Goal: Use online tool/utility: Utilize a website feature to perform a specific function

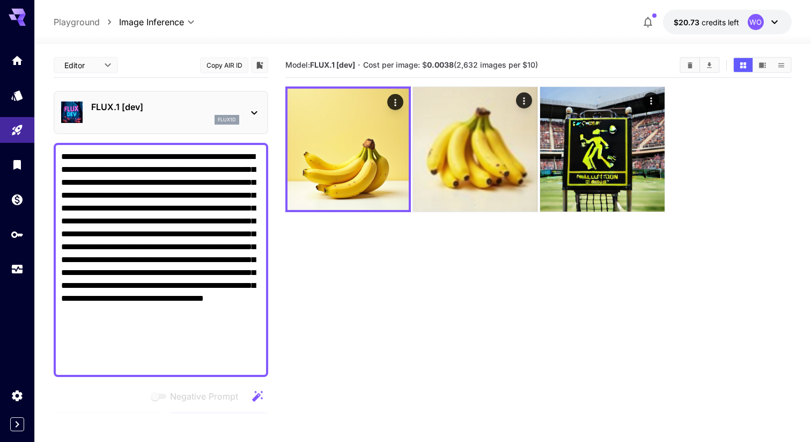
scroll to position [165, 0]
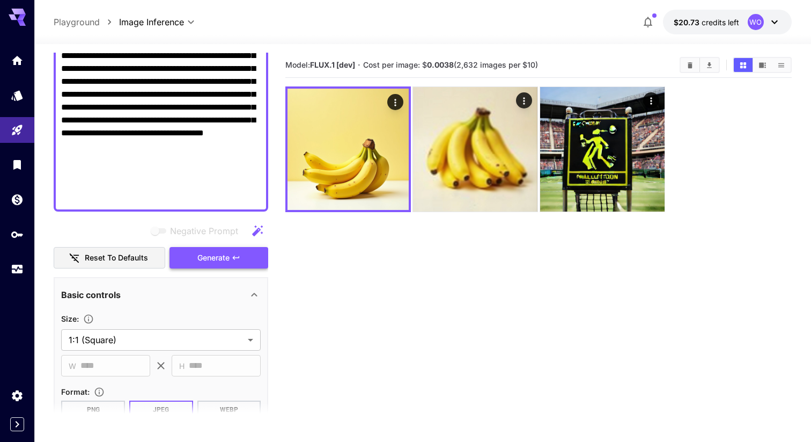
click at [224, 265] on button "Generate" at bounding box center [219, 258] width 99 height 22
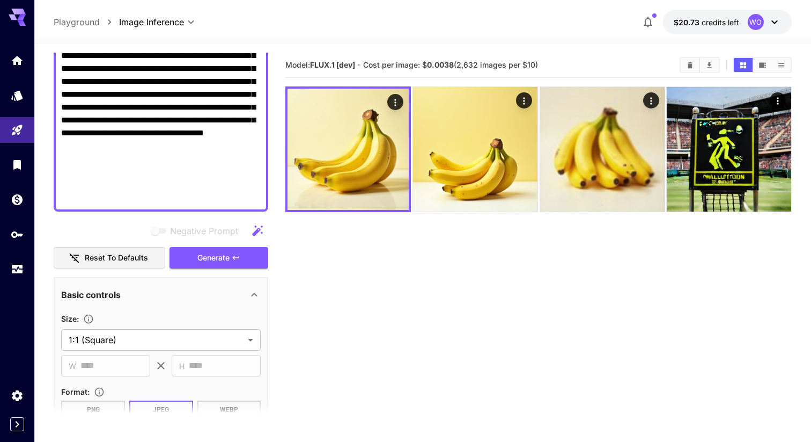
click at [420, 236] on section "Model: FLUX.1 [dev] · Cost per image: $ 0.0038 (2,632 images per $10)" at bounding box center [538, 274] width 506 height 442
click at [199, 156] on textarea "**********" at bounding box center [161, 94] width 200 height 219
paste textarea "**********"
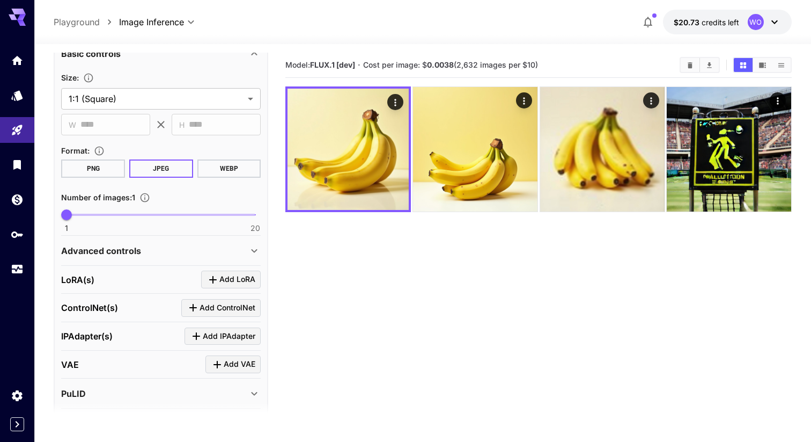
scroll to position [420, 0]
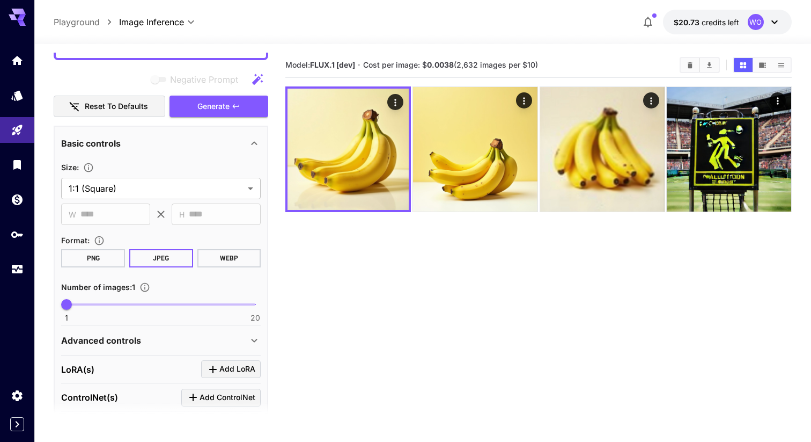
type textarea "**********"
click at [216, 117] on div "Generate" at bounding box center [219, 107] width 99 height 22
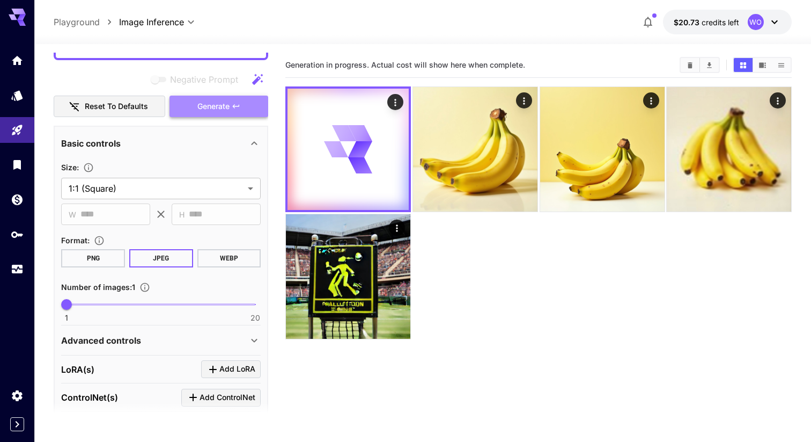
click at [215, 109] on span "Generate" at bounding box center [213, 106] width 32 height 13
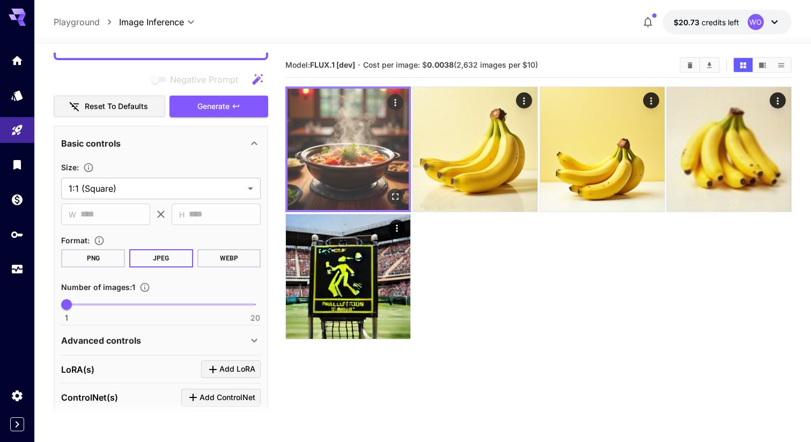
click at [403, 195] on img at bounding box center [348, 149] width 121 height 121
click at [395, 196] on icon "Open in fullscreen" at bounding box center [395, 196] width 11 height 11
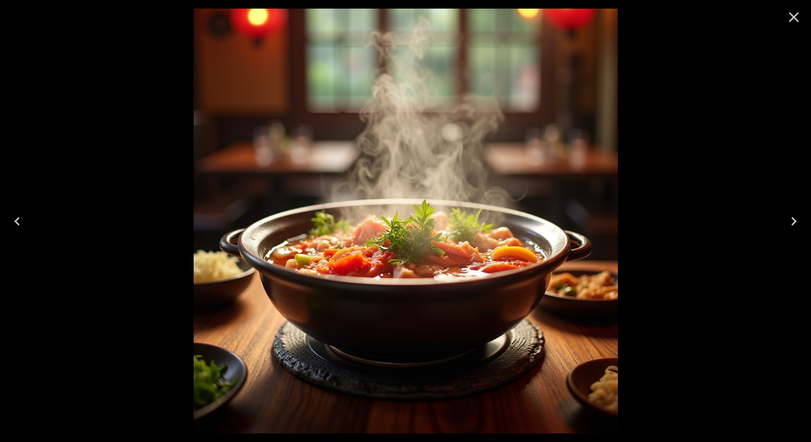
click at [794, 17] on icon "Close" at bounding box center [794, 17] width 10 height 10
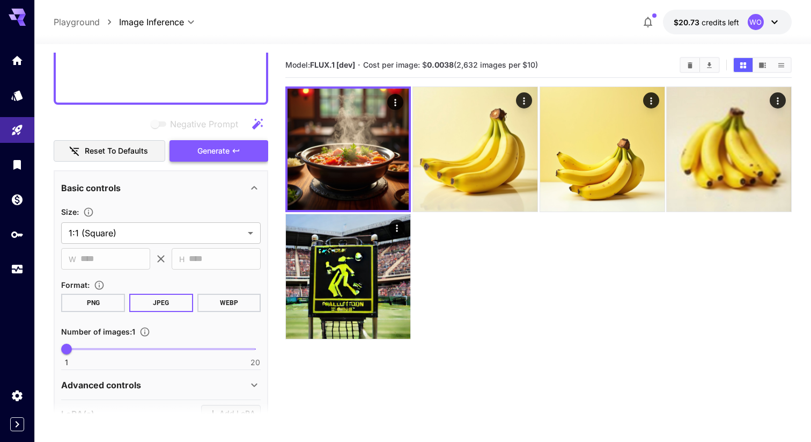
scroll to position [374, 0]
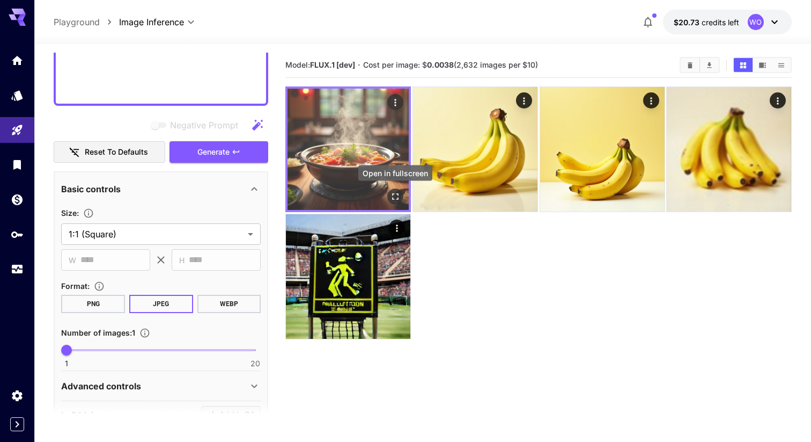
click at [395, 196] on icon "Open in fullscreen" at bounding box center [395, 196] width 11 height 11
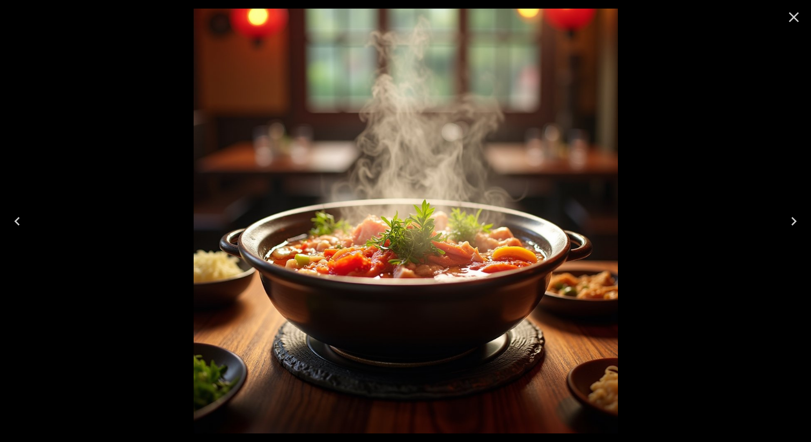
click at [800, 14] on icon "Close" at bounding box center [793, 17] width 17 height 17
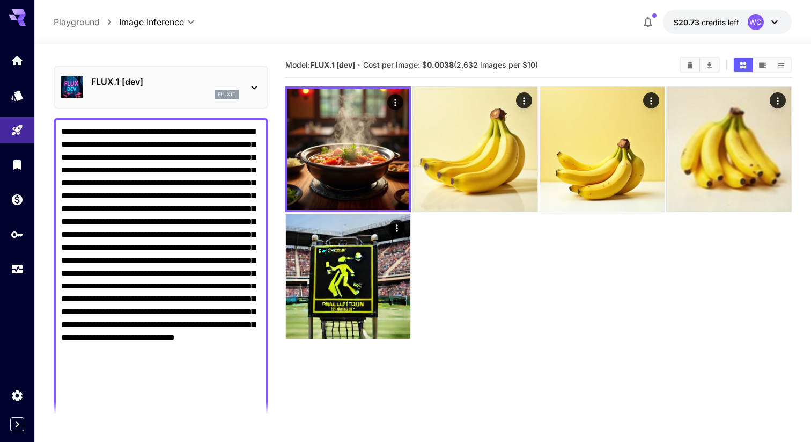
scroll to position [0, 0]
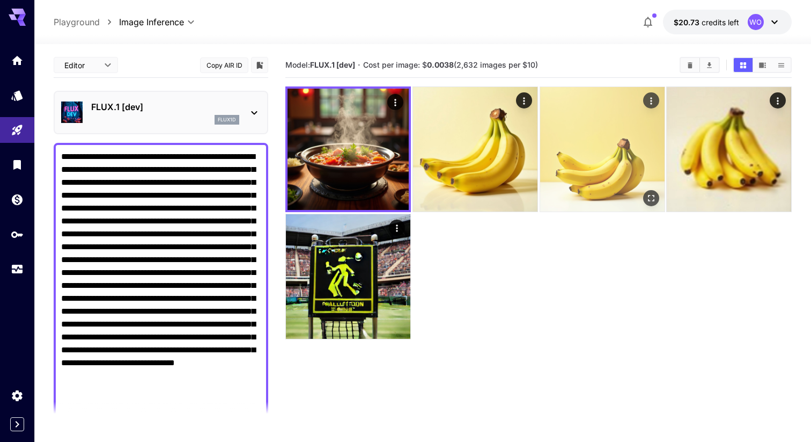
click at [649, 195] on icon "Open in fullscreen" at bounding box center [651, 198] width 6 height 6
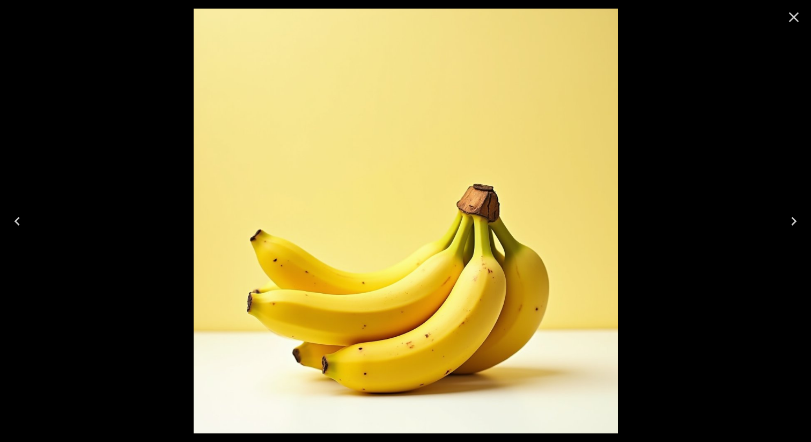
click at [798, 15] on icon "Close" at bounding box center [793, 17] width 17 height 17
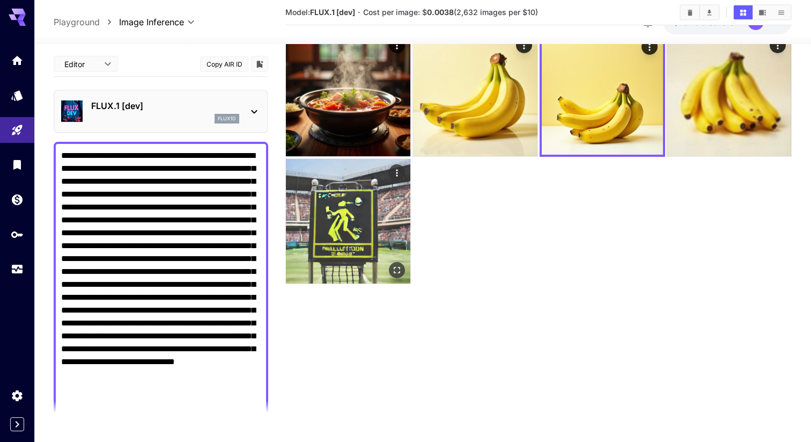
scroll to position [80, 0]
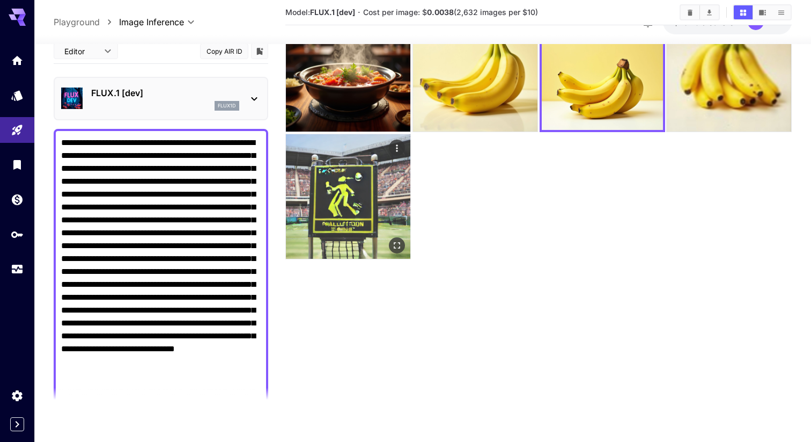
click at [394, 143] on icon "Actions" at bounding box center [397, 147] width 11 height 11
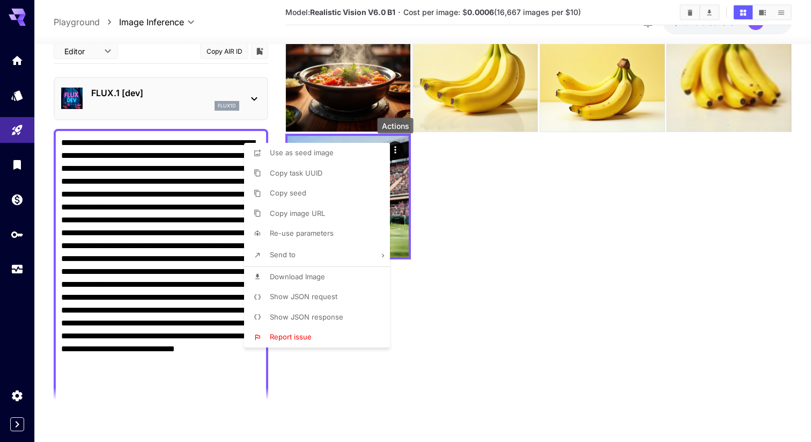
click at [481, 234] on div at bounding box center [405, 221] width 811 height 442
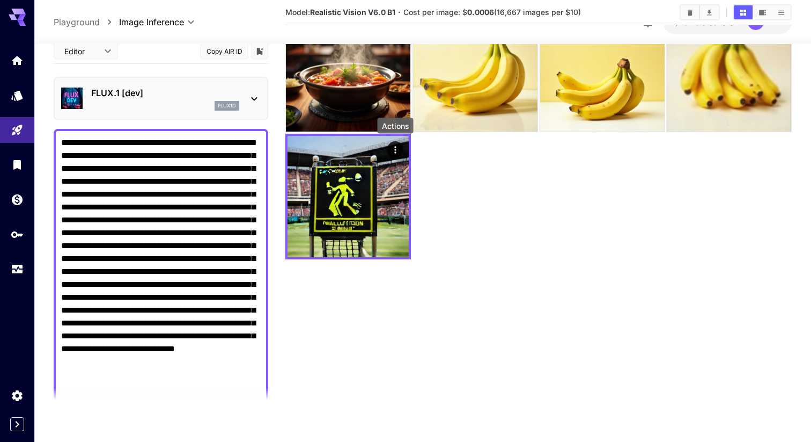
scroll to position [0, 0]
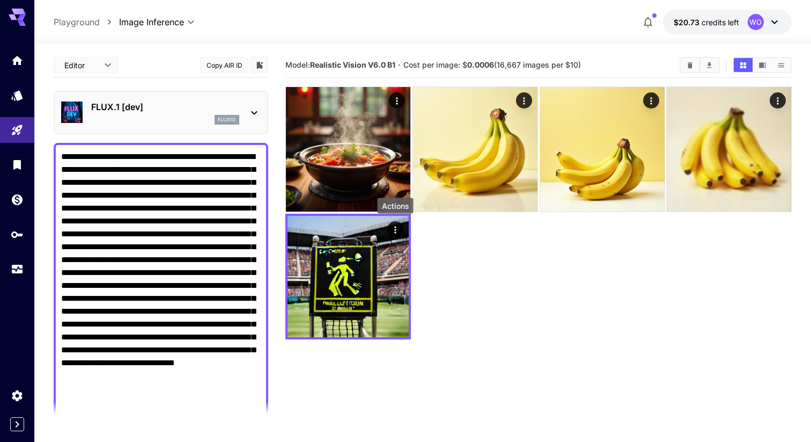
click at [204, 266] on textarea "**********" at bounding box center [161, 311] width 200 height 322
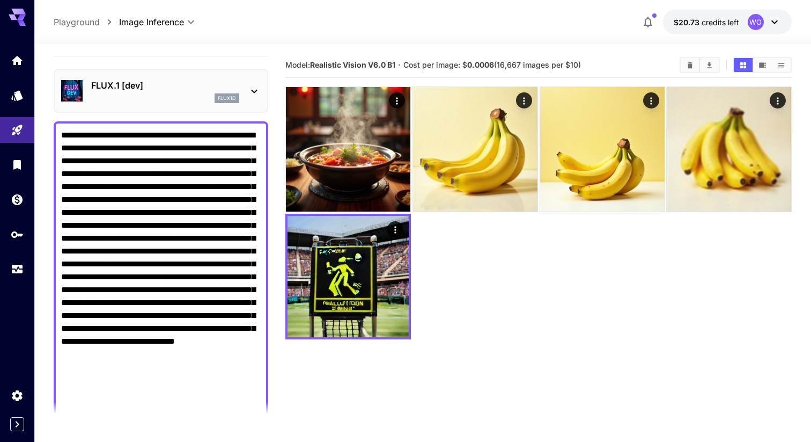
scroll to position [34, 0]
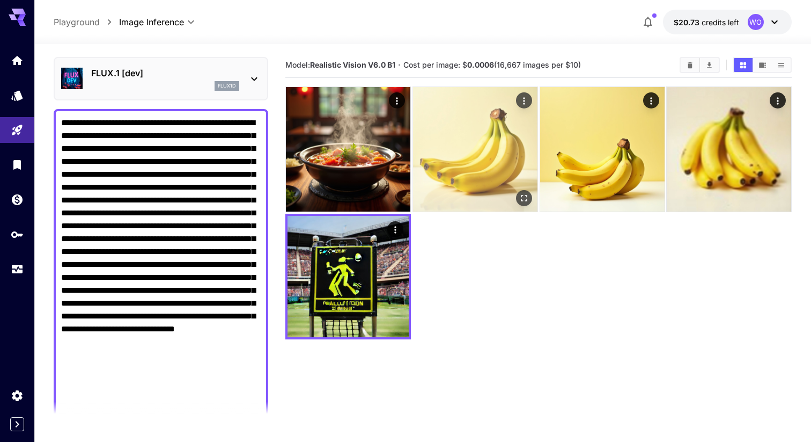
click at [479, 151] on img at bounding box center [475, 149] width 124 height 124
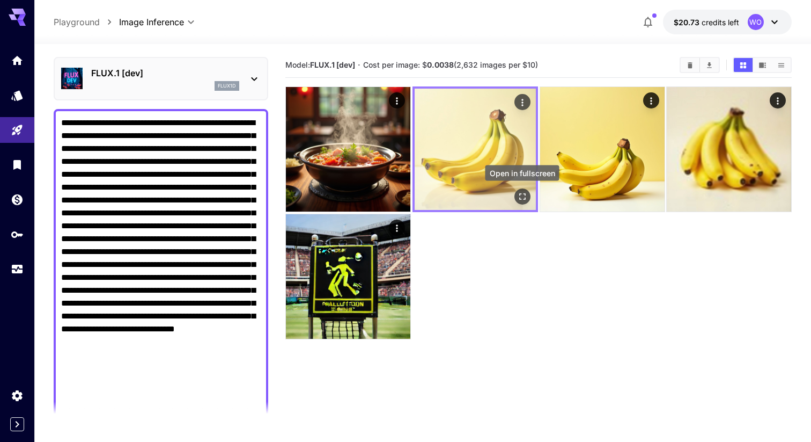
click at [522, 196] on icon "Open in fullscreen" at bounding box center [522, 196] width 11 height 11
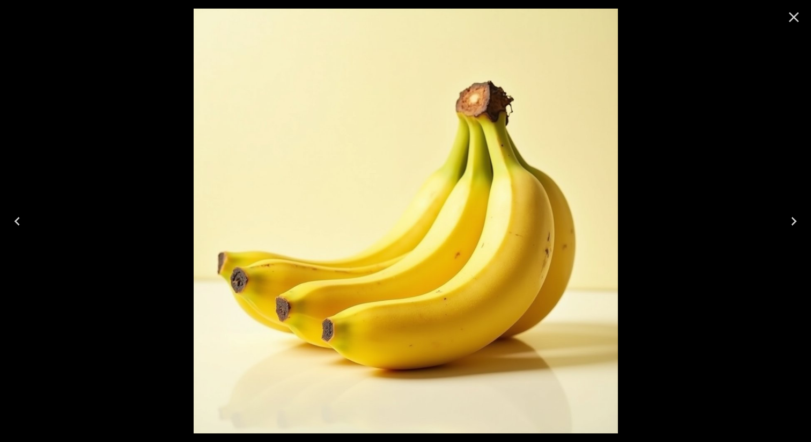
click at [796, 18] on icon "Close" at bounding box center [793, 17] width 17 height 17
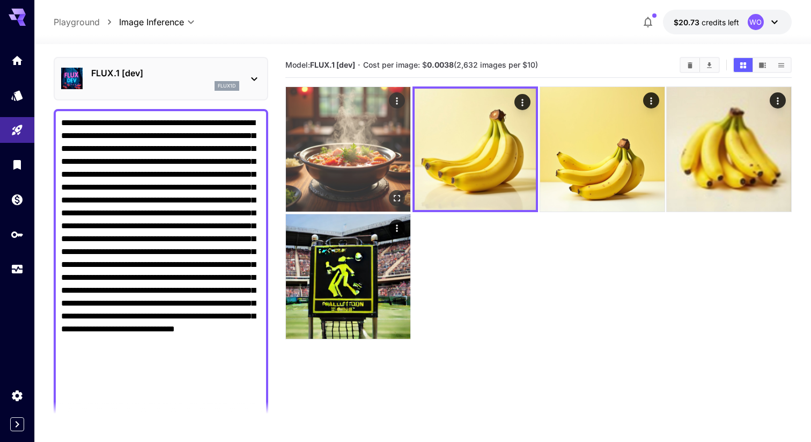
click at [361, 144] on img at bounding box center [348, 149] width 124 height 124
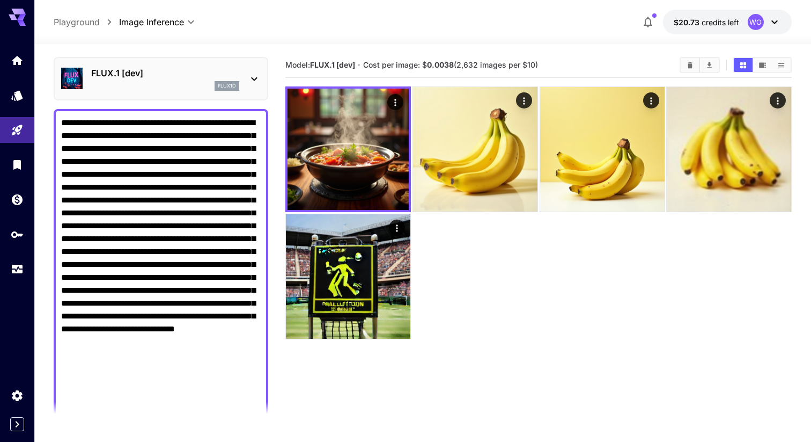
click at [571, 243] on div at bounding box center [538, 212] width 506 height 252
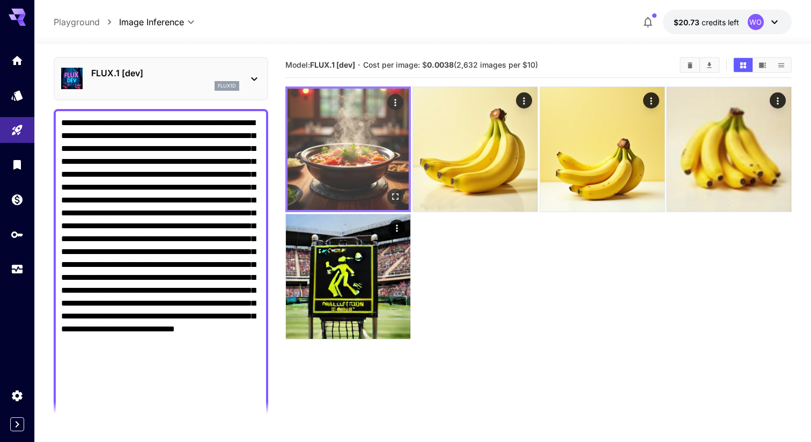
click at [364, 177] on img at bounding box center [348, 149] width 121 height 121
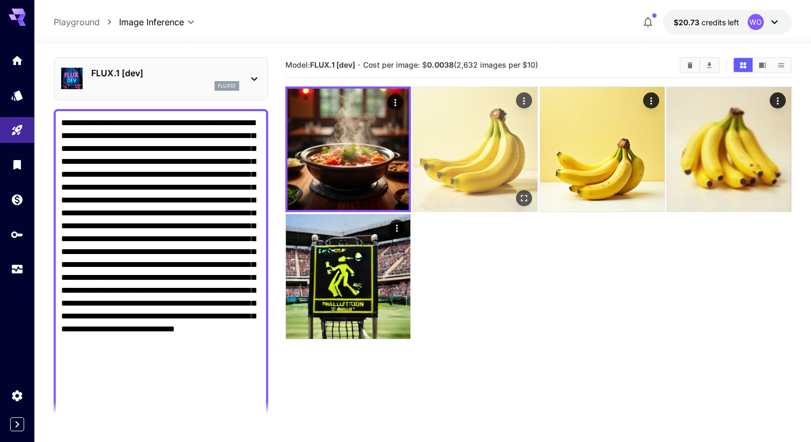
click at [467, 173] on img at bounding box center [475, 149] width 124 height 124
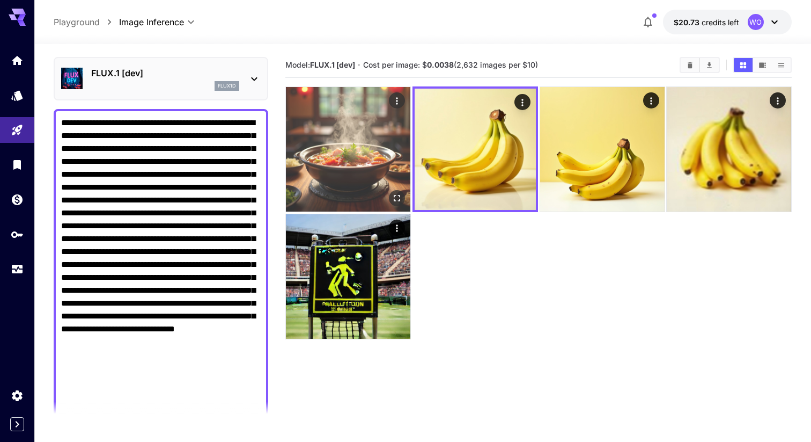
click at [384, 167] on img at bounding box center [348, 149] width 124 height 124
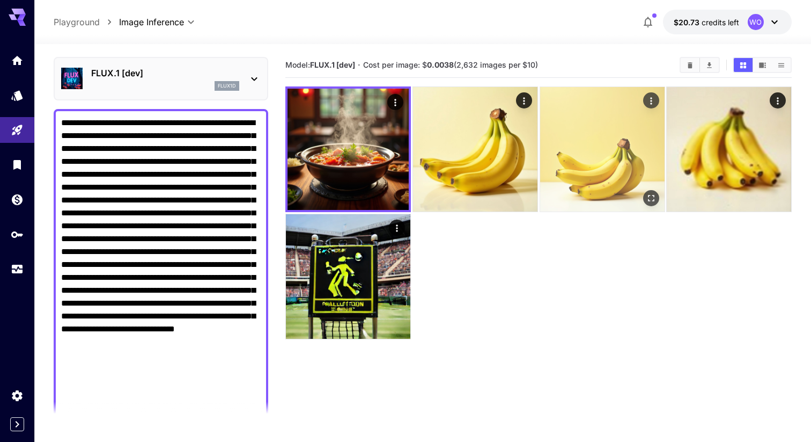
click at [592, 138] on img at bounding box center [602, 149] width 124 height 124
